Goal: Learn about a topic: Learn about a topic

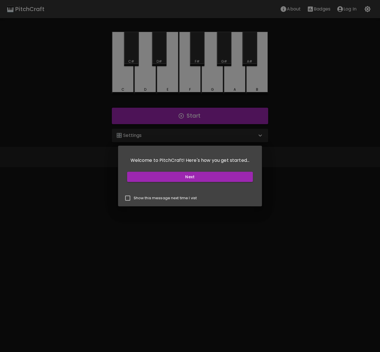
click at [212, 217] on div "Welcome to PitchCraft! Here's how you get started... Next Show this message nex…" at bounding box center [190, 176] width 380 height 352
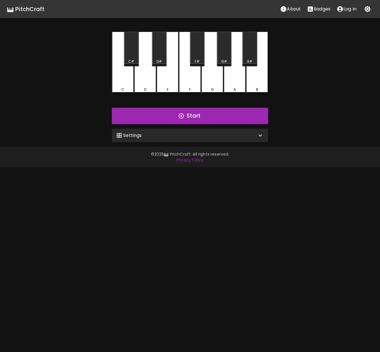
click at [258, 135] on icon at bounding box center [260, 135] width 7 height 7
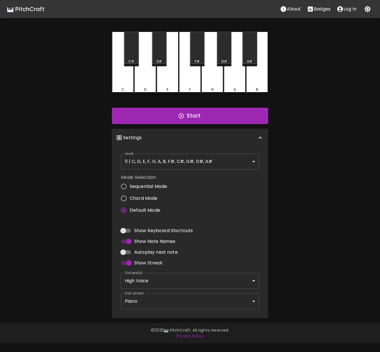
click at [367, 9] on icon "button" at bounding box center [367, 9] width 7 height 7
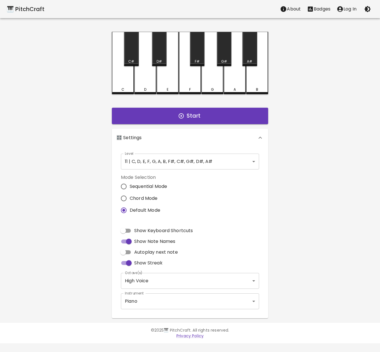
click at [367, 9] on icon "button" at bounding box center [367, 9] width 7 height 7
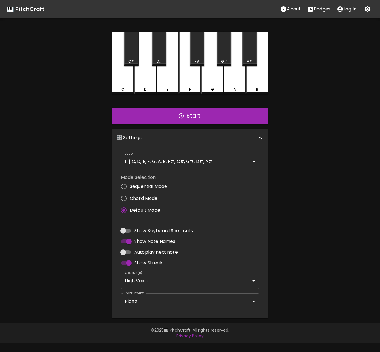
click at [320, 10] on p "Badges" at bounding box center [322, 9] width 17 height 7
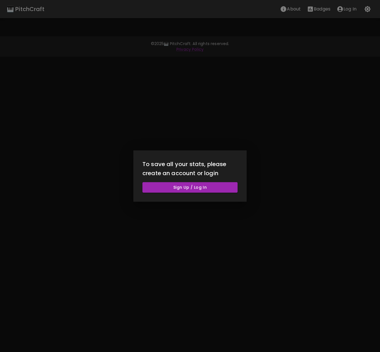
click at [297, 66] on div at bounding box center [190, 176] width 380 height 352
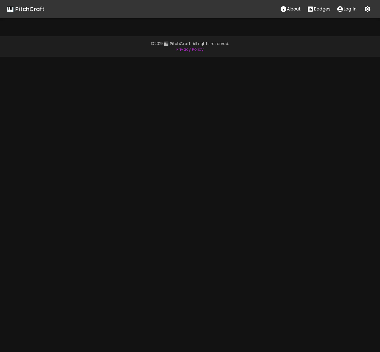
click at [292, 10] on p "About" at bounding box center [294, 9] width 14 height 7
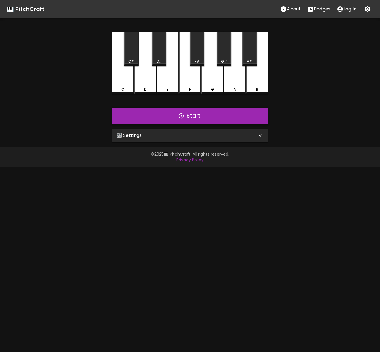
click at [194, 119] on button "Start" at bounding box center [190, 116] width 156 height 16
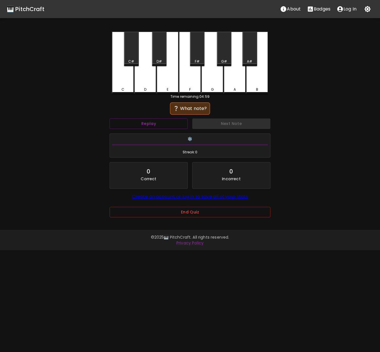
click at [206, 89] on div "G" at bounding box center [212, 89] width 21 height 5
click at [191, 83] on div "F" at bounding box center [190, 63] width 22 height 62
